Goal: Task Accomplishment & Management: Manage account settings

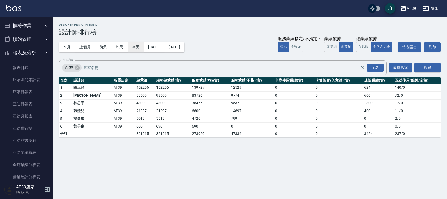
scroll to position [106, 0]
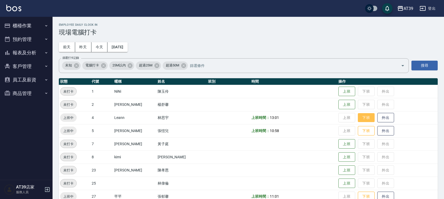
click at [359, 121] on button "下班" at bounding box center [366, 117] width 17 height 9
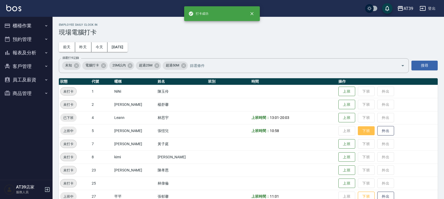
click at [362, 132] on button "下班" at bounding box center [366, 130] width 17 height 9
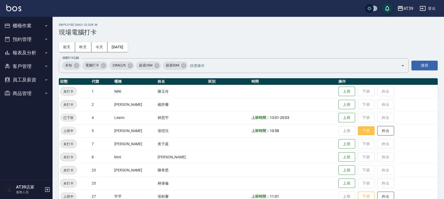
click at [361, 133] on button "下班" at bounding box center [366, 130] width 17 height 9
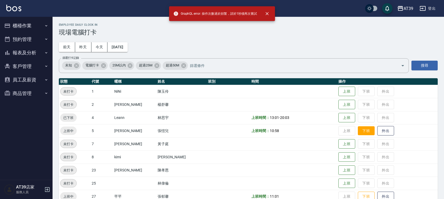
click at [361, 133] on button "下班" at bounding box center [366, 130] width 17 height 9
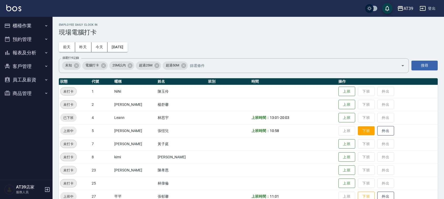
click at [361, 133] on button "下班" at bounding box center [366, 130] width 17 height 9
click at [361, 133] on td "上班 下班 外出" at bounding box center [387, 130] width 101 height 13
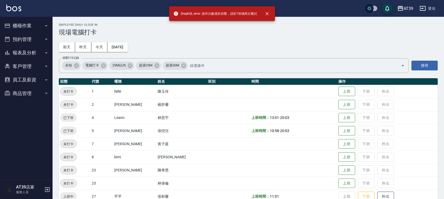
scroll to position [66, 0]
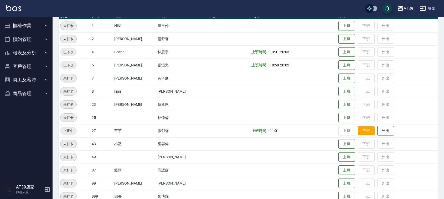
click at [360, 129] on button "下班" at bounding box center [366, 130] width 17 height 9
click at [360, 129] on td "上班 下班 外出" at bounding box center [387, 130] width 101 height 13
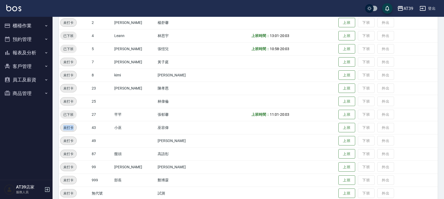
scroll to position [89, 0]
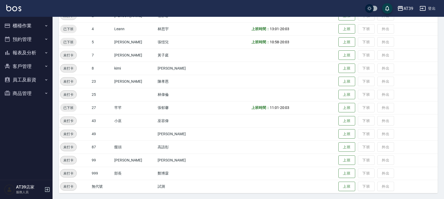
click at [24, 8] on div "AT39 登出" at bounding box center [222, 8] width 444 height 17
click at [23, 8] on div "AT39 登出" at bounding box center [222, 8] width 444 height 17
click at [10, 11] on img at bounding box center [13, 8] width 15 height 7
